Goal: Task Accomplishment & Management: Manage account settings

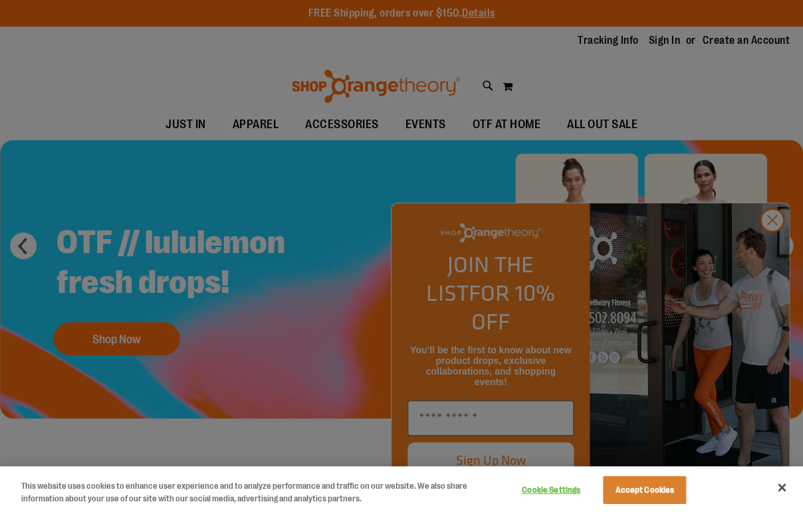
click at [667, 39] on div at bounding box center [401, 256] width 803 height 512
click at [776, 251] on div at bounding box center [401, 256] width 803 height 512
click at [777, 251] on div at bounding box center [401, 256] width 803 height 512
click at [778, 257] on div at bounding box center [401, 256] width 803 height 512
click at [775, 254] on div at bounding box center [401, 256] width 803 height 512
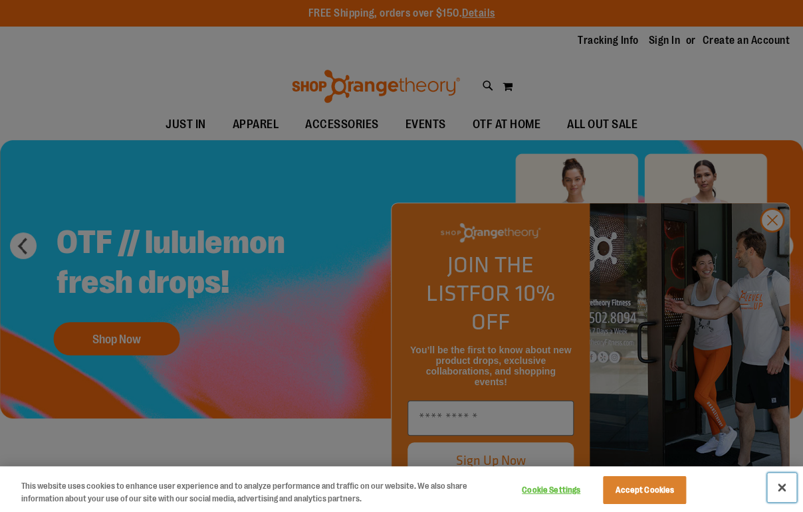
click at [786, 494] on button "Close" at bounding box center [781, 487] width 29 height 29
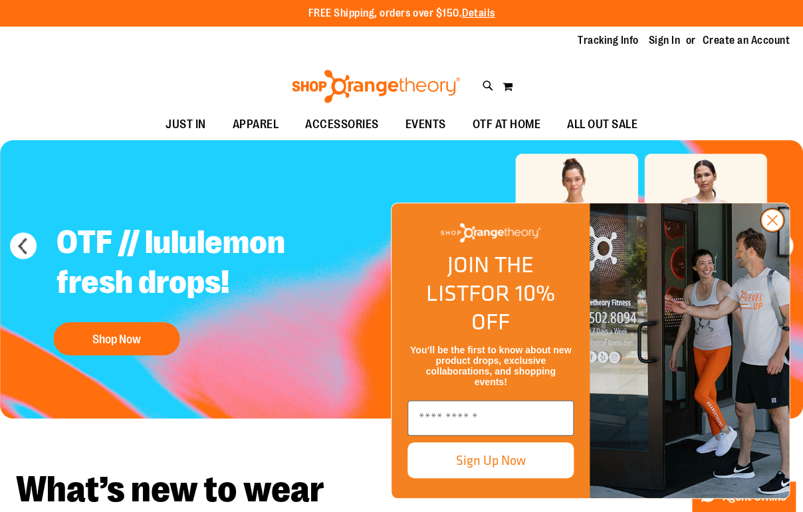
click at [781, 231] on circle "Close dialog" at bounding box center [772, 220] width 22 height 22
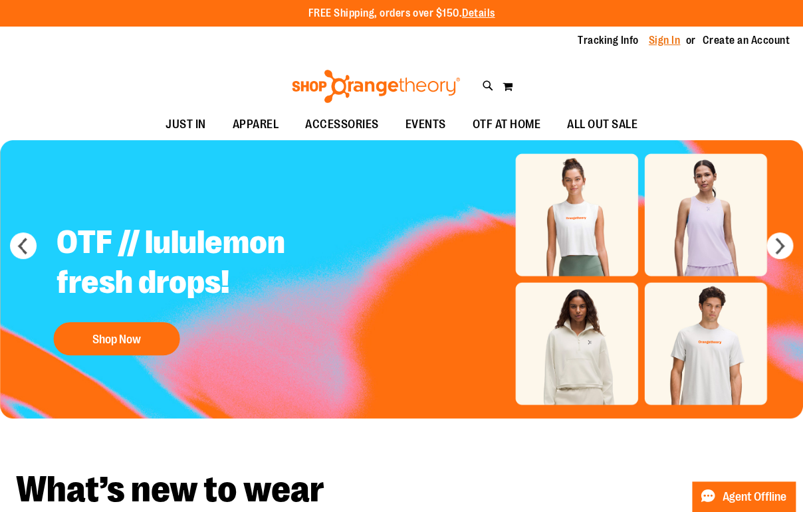
click at [670, 38] on link "Sign In" at bounding box center [665, 40] width 32 height 15
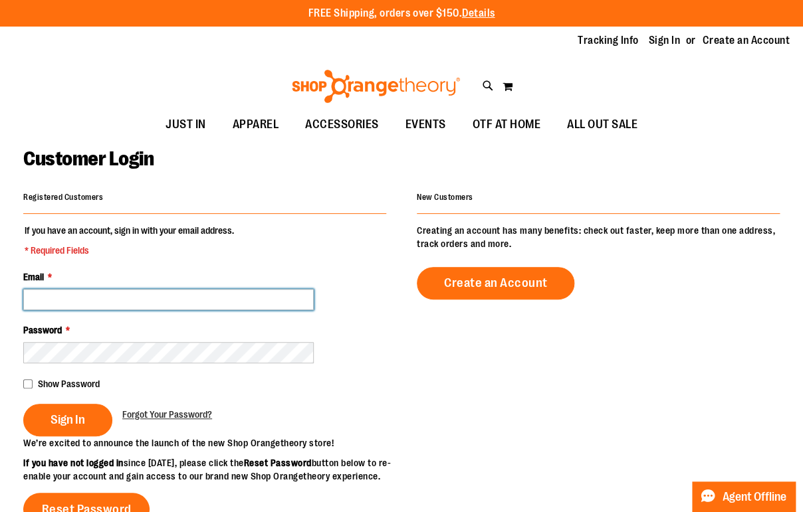
click at [182, 303] on input "Email *" at bounding box center [168, 299] width 290 height 21
type input "**********"
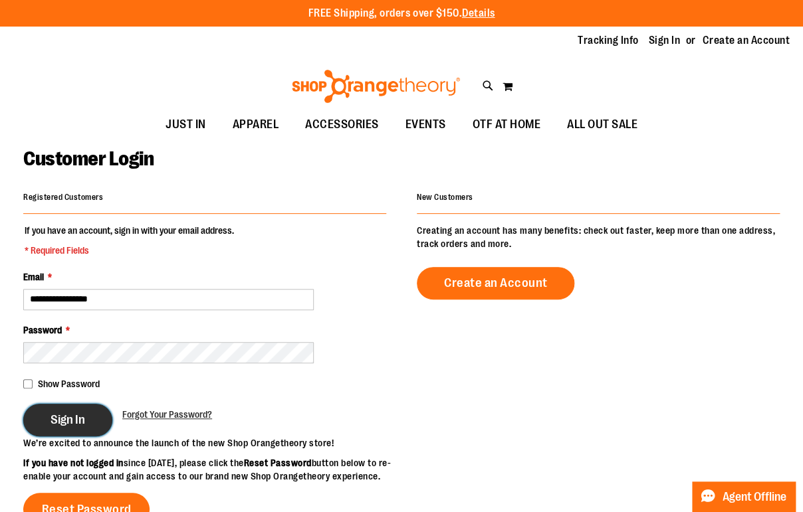
click at [52, 431] on button "Sign In" at bounding box center [67, 420] width 89 height 33
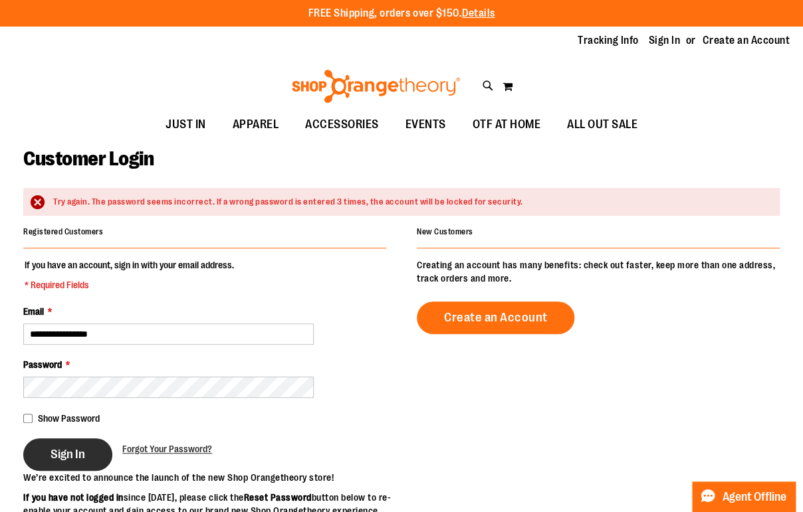
click at [111, 449] on button "Sign In" at bounding box center [67, 455] width 89 height 33
